Goal: Information Seeking & Learning: Learn about a topic

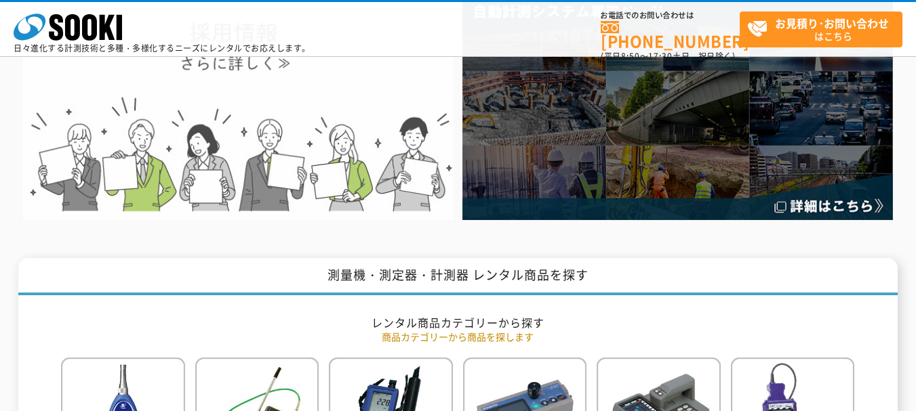
scroll to position [271, 0]
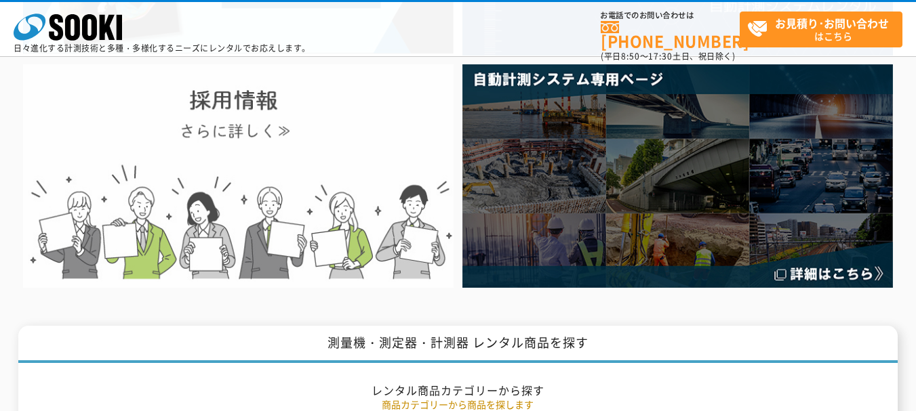
click at [267, 115] on img at bounding box center [238, 176] width 430 height 224
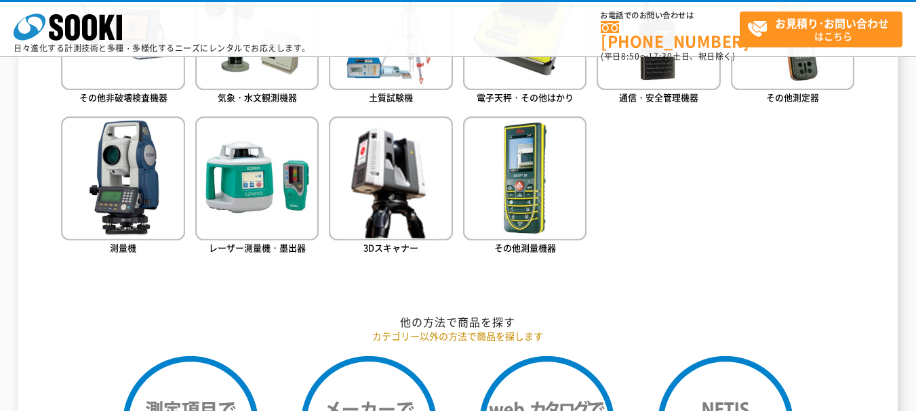
scroll to position [1288, 0]
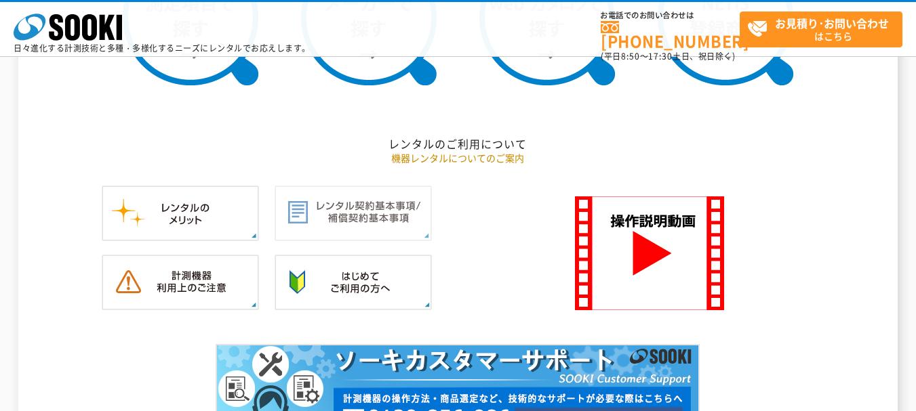
click at [373, 204] on img at bounding box center [353, 214] width 157 height 56
click at [325, 308] on img at bounding box center [353, 283] width 157 height 56
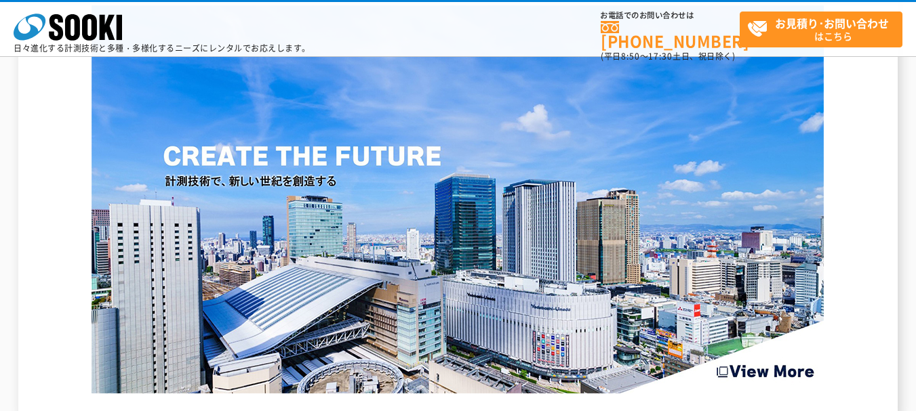
scroll to position [2100, 0]
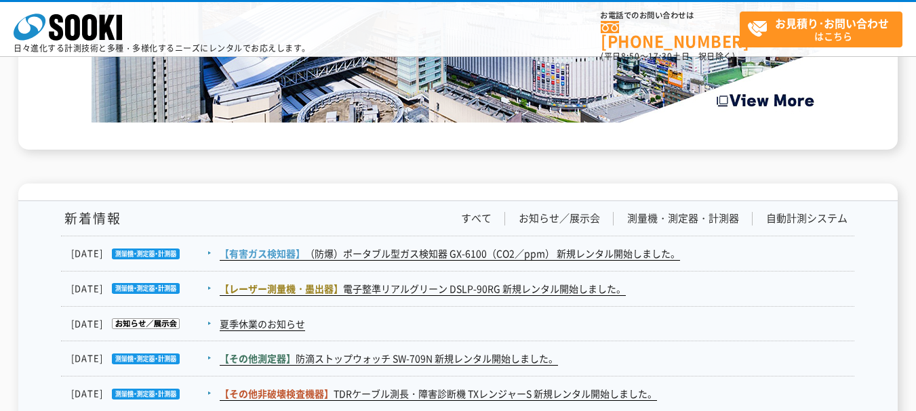
click at [549, 226] on div "新着情報 すべて お知らせ／展示会 測量機・測定器・計測器 自動計測システム" at bounding box center [457, 223] width 793 height 25
click at [550, 224] on link "お知らせ／展示会" at bounding box center [559, 218] width 81 height 14
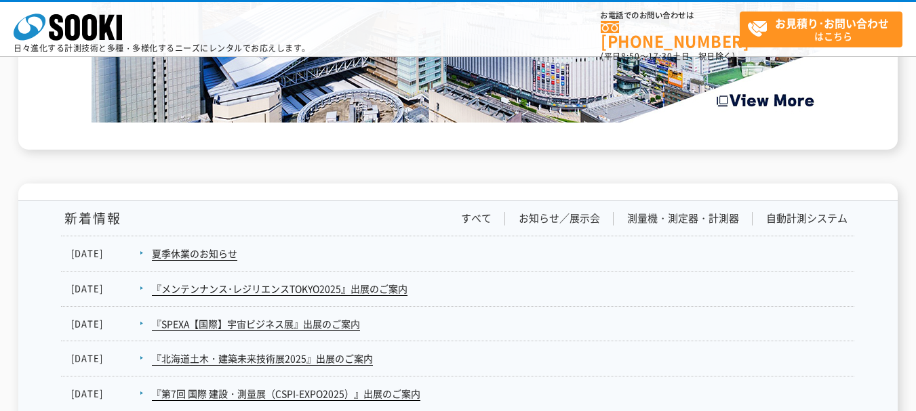
click at [491, 226] on div "新着情報 すべて お知らせ／展示会 測量機・測定器・計測器 自動計測システム" at bounding box center [457, 223] width 793 height 25
click at [477, 218] on link "すべて" at bounding box center [476, 218] width 31 height 14
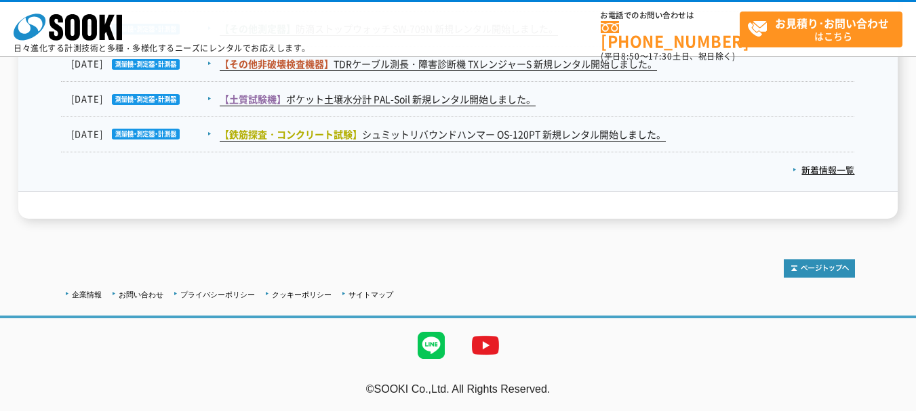
scroll to position [2092, 0]
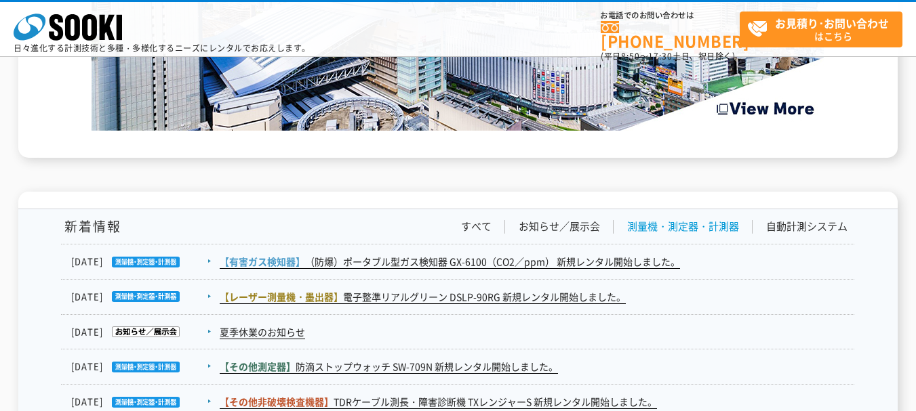
click at [690, 232] on link "測量機・測定器・計測器" at bounding box center [683, 227] width 112 height 14
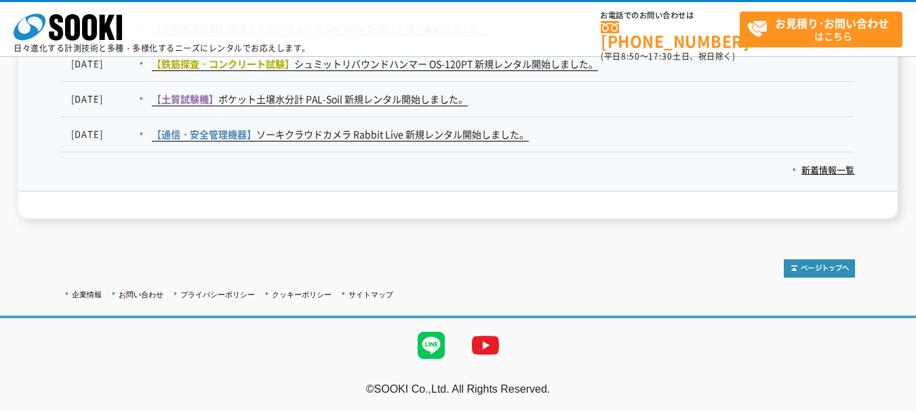
scroll to position [2024, 0]
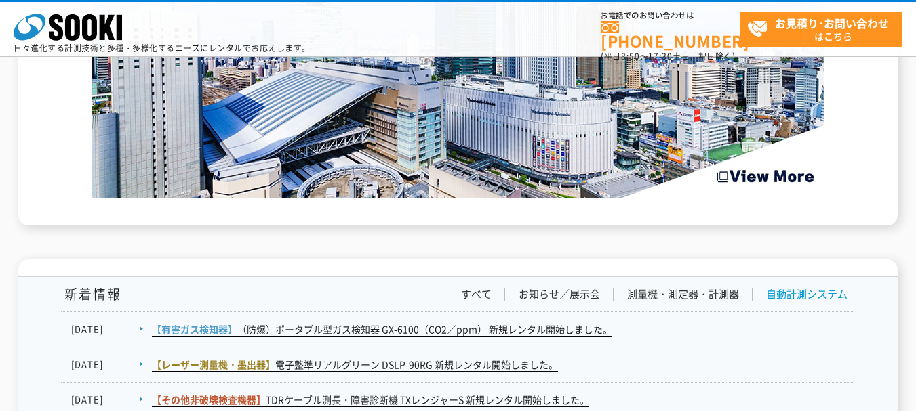
click at [803, 300] on link "自動計測システム" at bounding box center [806, 294] width 81 height 14
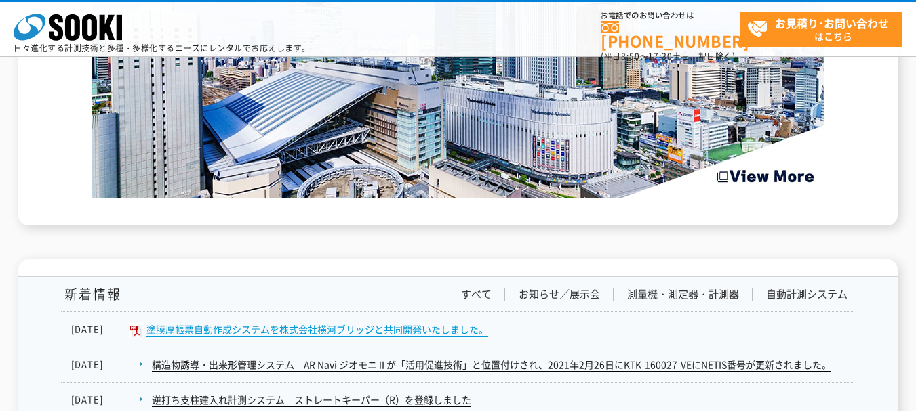
scroll to position [2092, 0]
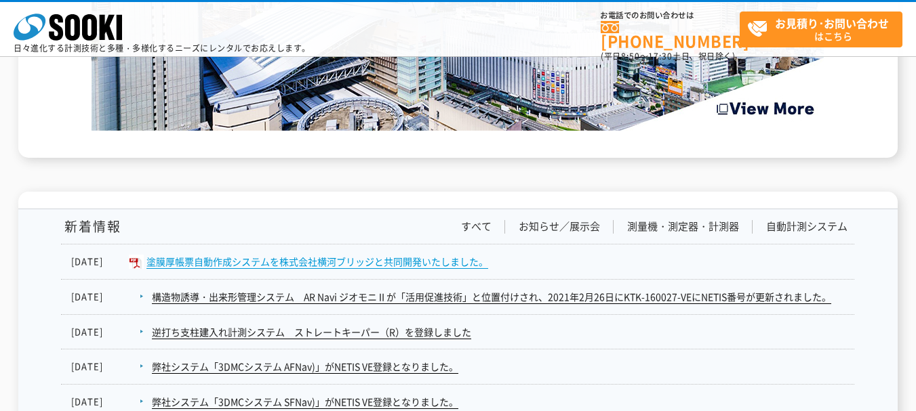
click at [352, 262] on link "塗膜厚帳票自動作成システムを株式会社横河ブリッジと共同開発いたしました。" at bounding box center [317, 262] width 342 height 14
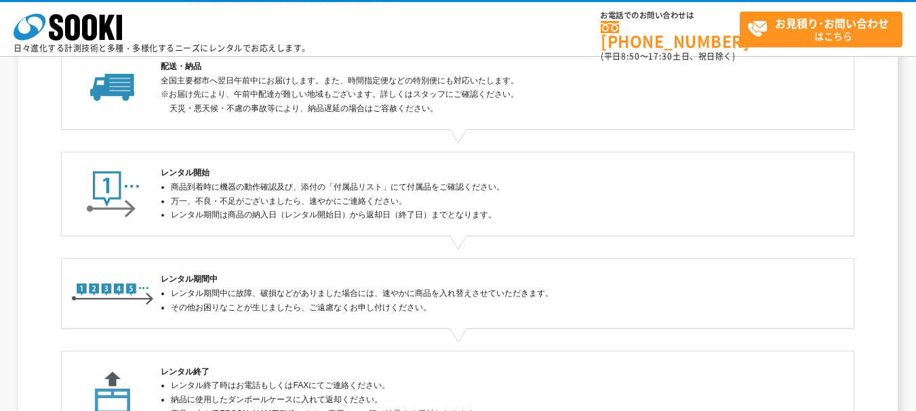
scroll to position [487, 0]
